Goal: Task Accomplishment & Management: Use online tool/utility

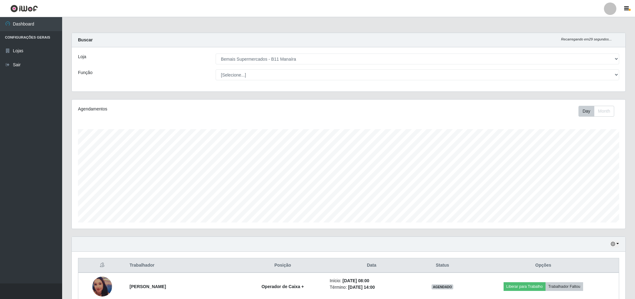
select select "409"
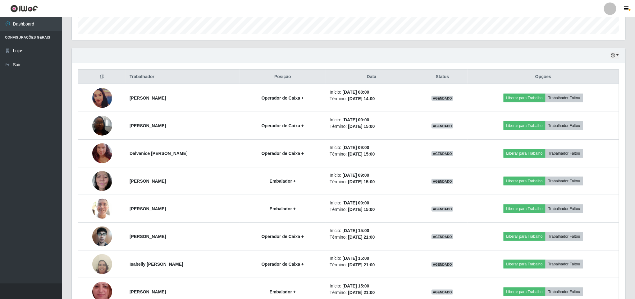
scroll to position [130, 553]
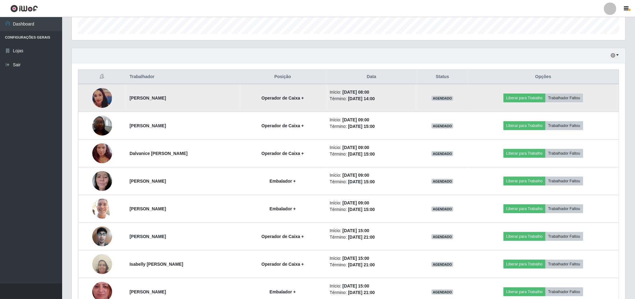
click at [104, 103] on img at bounding box center [102, 98] width 20 height 20
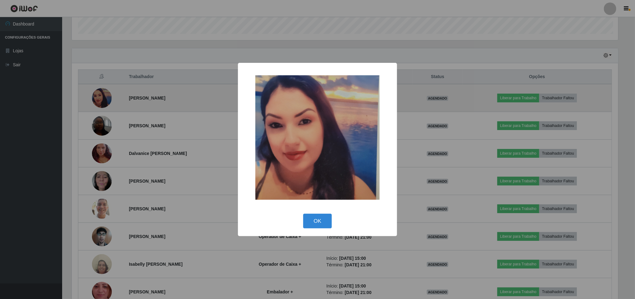
scroll to position [130, 548]
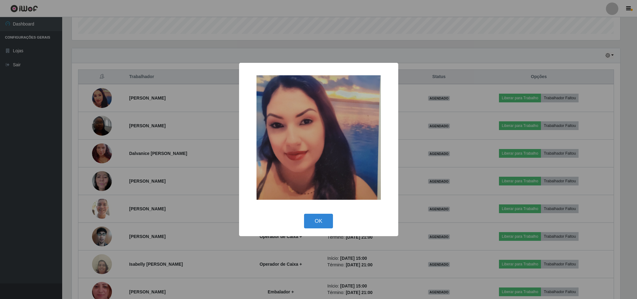
click at [220, 104] on div "× OK Cancel" at bounding box center [318, 149] width 637 height 299
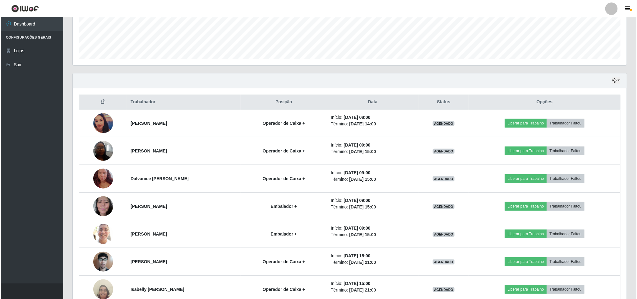
scroll to position [162, 0]
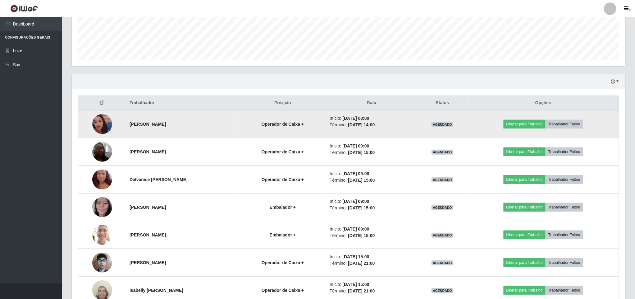
click at [236, 130] on td "[PERSON_NAME]" at bounding box center [183, 124] width 114 height 28
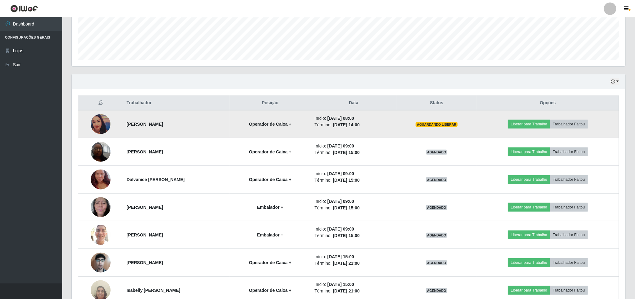
click at [104, 124] on img at bounding box center [101, 124] width 20 height 20
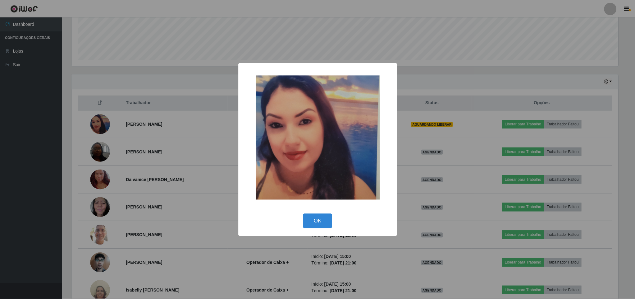
scroll to position [130, 548]
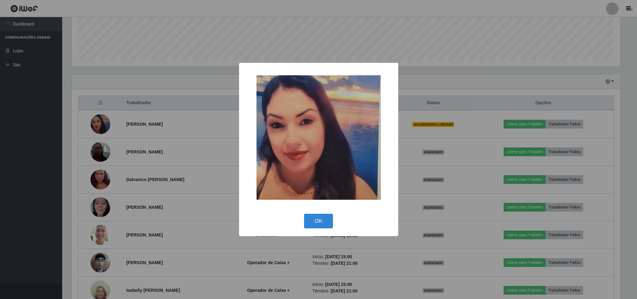
click at [191, 161] on div "× OK Cancel" at bounding box center [318, 149] width 637 height 299
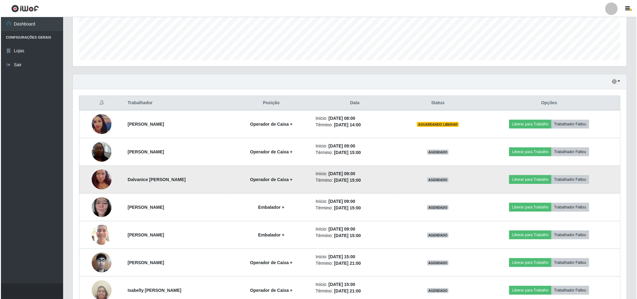
scroll to position [130, 553]
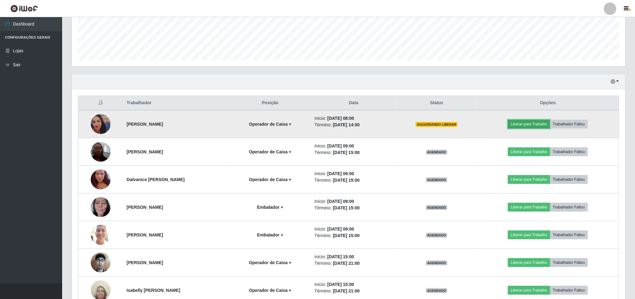
click at [542, 127] on button "Liberar para Trabalho" at bounding box center [529, 124] width 42 height 9
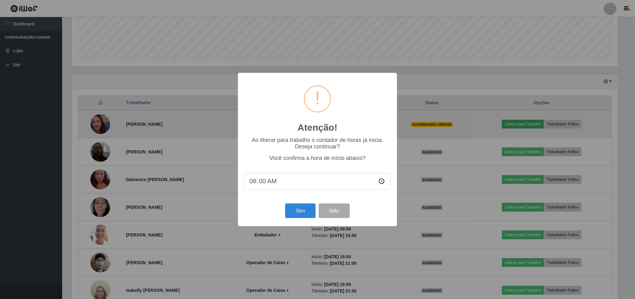
scroll to position [130, 548]
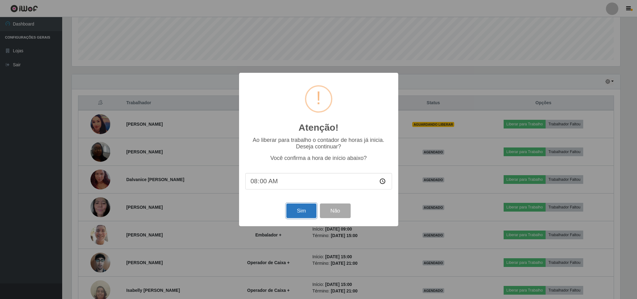
click at [311, 214] on button "Sim" at bounding box center [301, 210] width 30 height 15
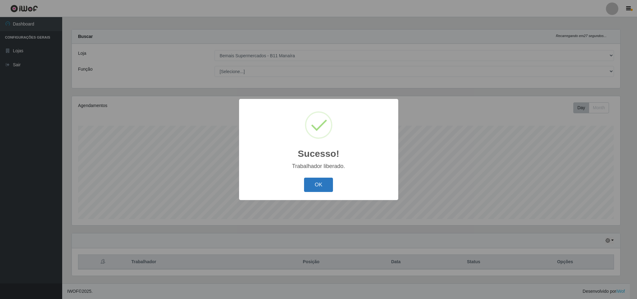
click at [312, 184] on button "OK" at bounding box center [318, 184] width 29 height 15
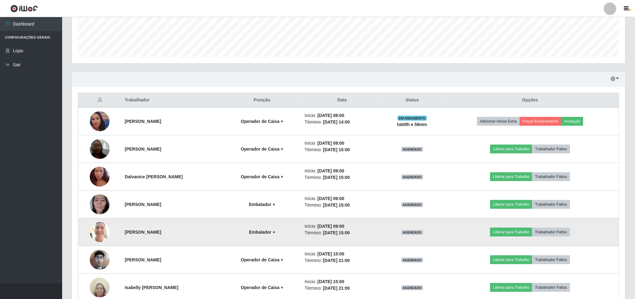
scroll to position [162, 0]
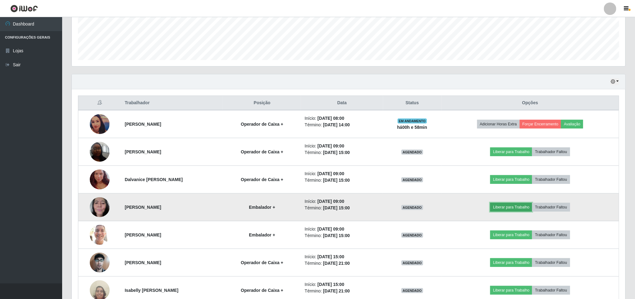
click at [505, 210] on button "Liberar para Trabalho" at bounding box center [512, 207] width 42 height 9
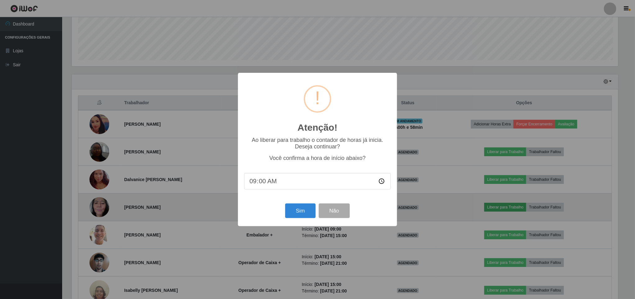
scroll to position [130, 548]
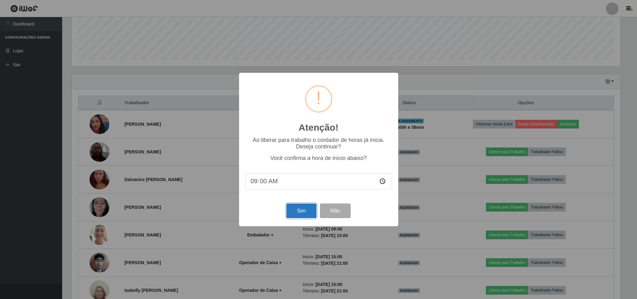
click at [301, 212] on button "Sim" at bounding box center [301, 210] width 30 height 15
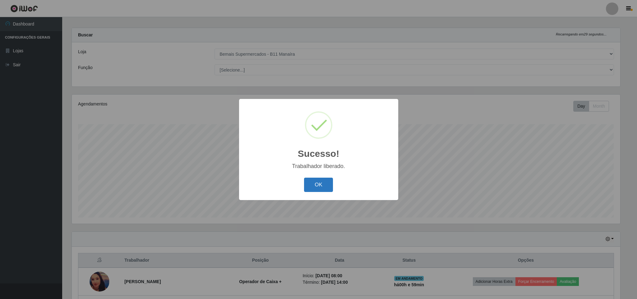
click at [314, 186] on button "OK" at bounding box center [318, 184] width 29 height 15
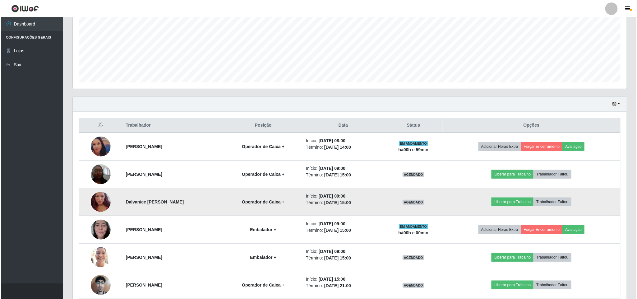
scroll to position [145, 0]
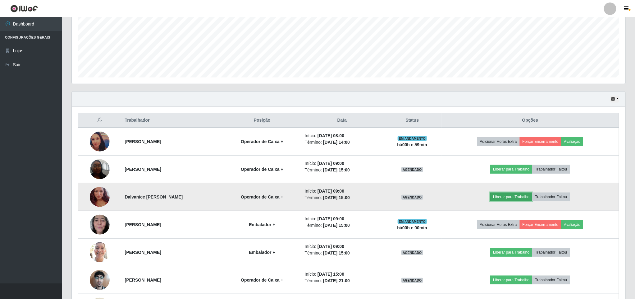
click at [522, 196] on button "Liberar para Trabalho" at bounding box center [512, 196] width 42 height 9
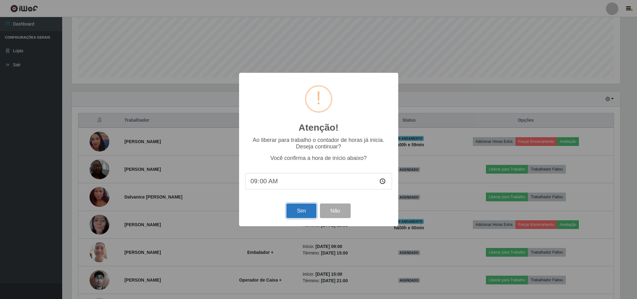
click at [301, 213] on button "Sim" at bounding box center [301, 210] width 30 height 15
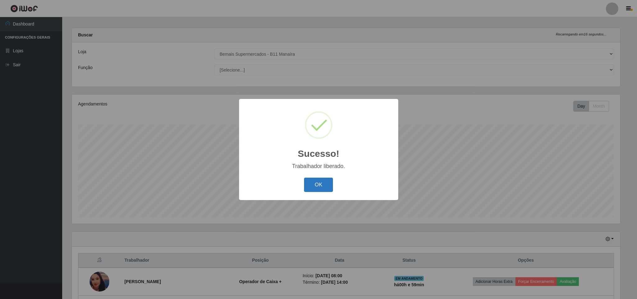
click at [321, 187] on button "OK" at bounding box center [318, 184] width 29 height 15
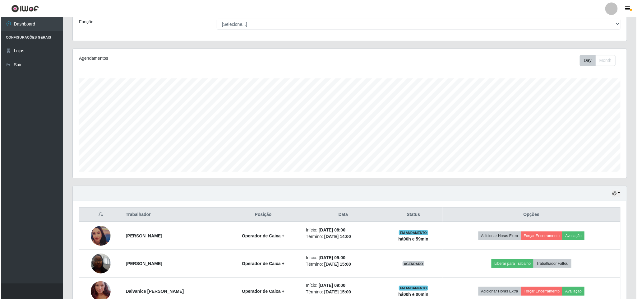
scroll to position [191, 0]
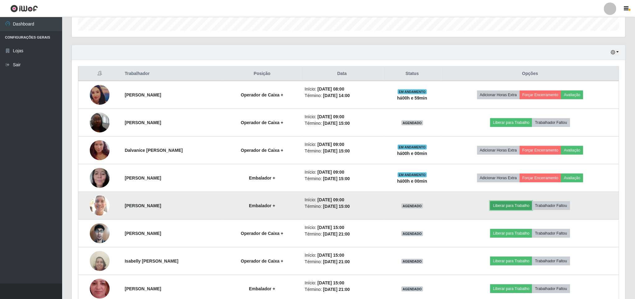
click at [515, 208] on button "Liberar para Trabalho" at bounding box center [512, 205] width 42 height 9
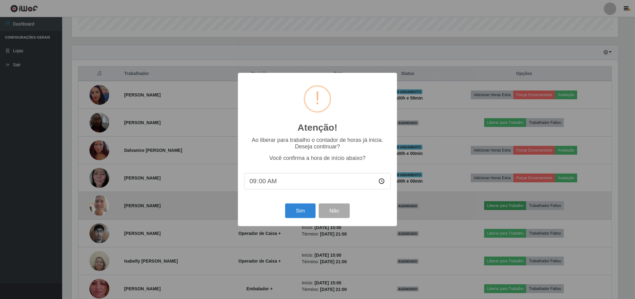
scroll to position [130, 548]
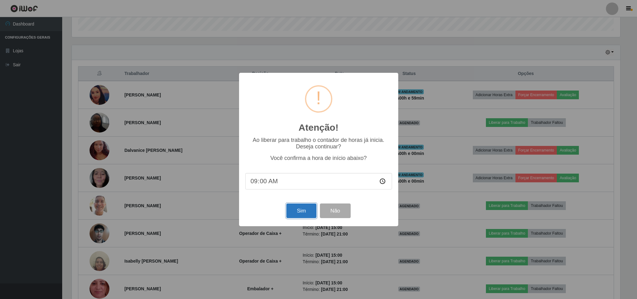
click at [301, 216] on button "Sim" at bounding box center [301, 210] width 30 height 15
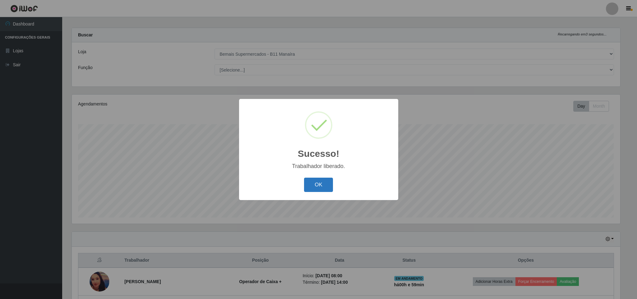
click at [320, 180] on button "OK" at bounding box center [318, 184] width 29 height 15
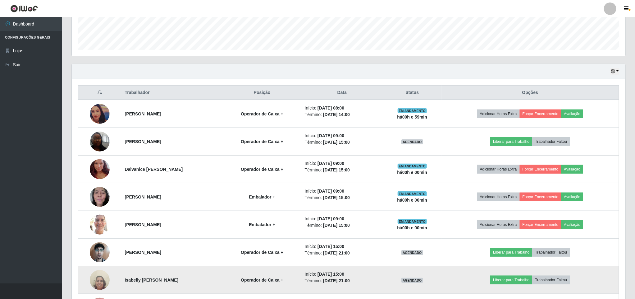
scroll to position [0, 0]
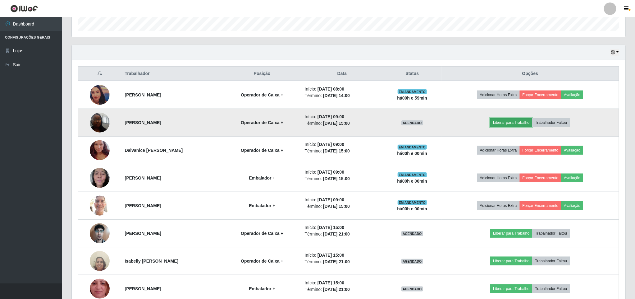
click at [512, 125] on button "Liberar para Trabalho" at bounding box center [512, 122] width 42 height 9
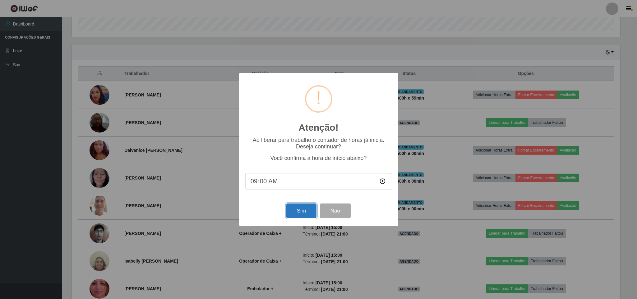
click at [300, 215] on button "Sim" at bounding box center [301, 210] width 30 height 15
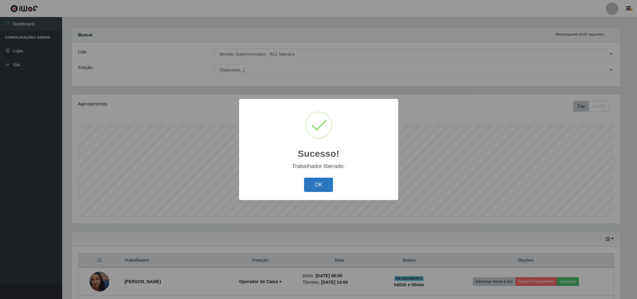
click at [317, 185] on button "OK" at bounding box center [318, 184] width 29 height 15
